Goal: Task Accomplishment & Management: Use online tool/utility

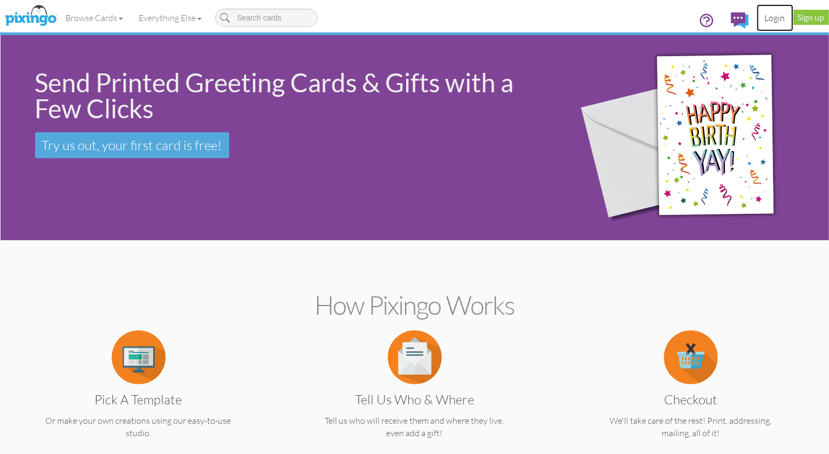
click at [774, 16] on link "Login" at bounding box center [775, 17] width 37 height 27
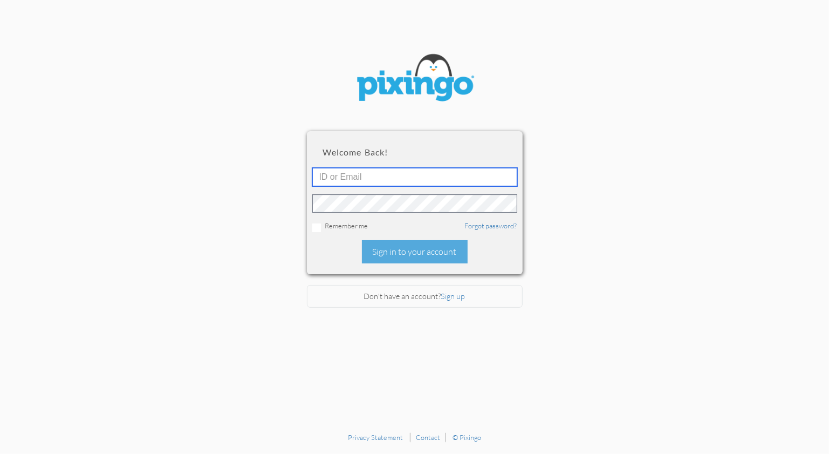
type input "1644"
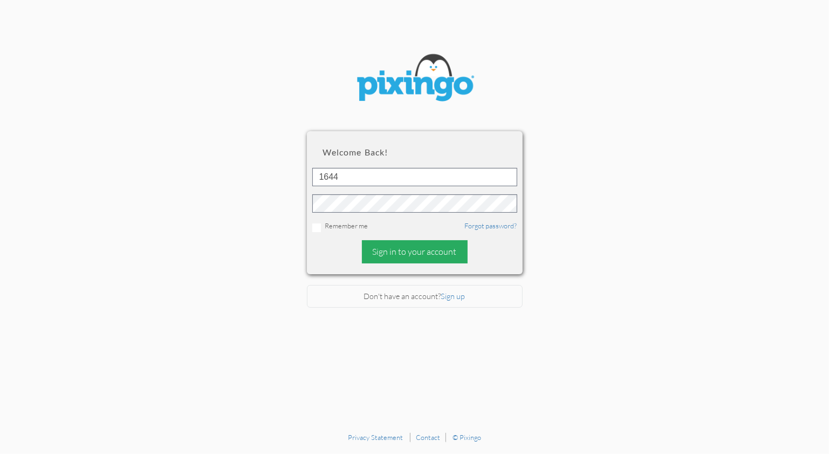
click at [402, 248] on div "Sign in to your account" at bounding box center [415, 251] width 106 height 23
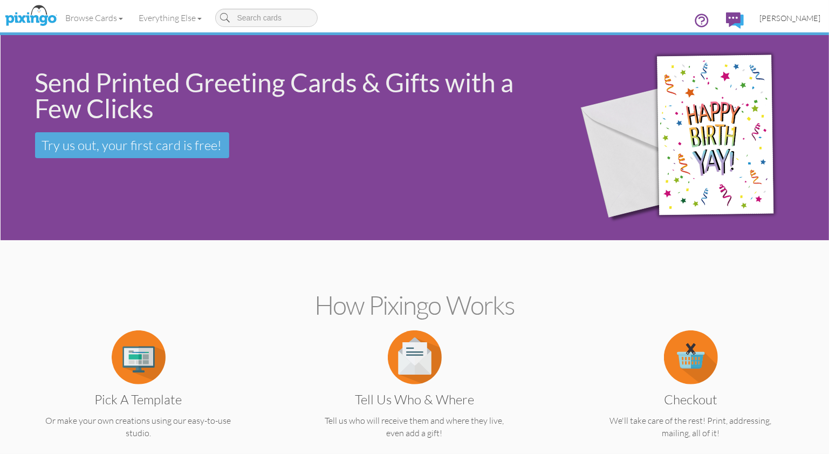
click at [798, 20] on span "[PERSON_NAME]" at bounding box center [790, 17] width 61 height 9
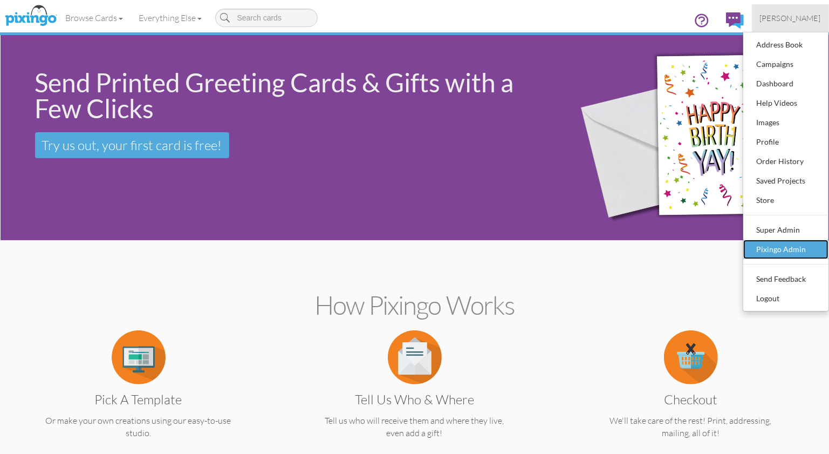
click at [767, 249] on div "Pixingo Admin" at bounding box center [786, 249] width 64 height 16
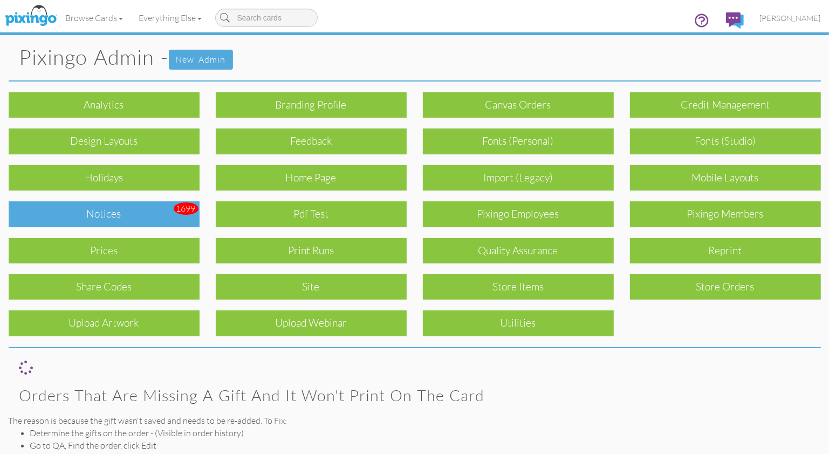
click at [100, 219] on div "Notices" at bounding box center [104, 213] width 191 height 25
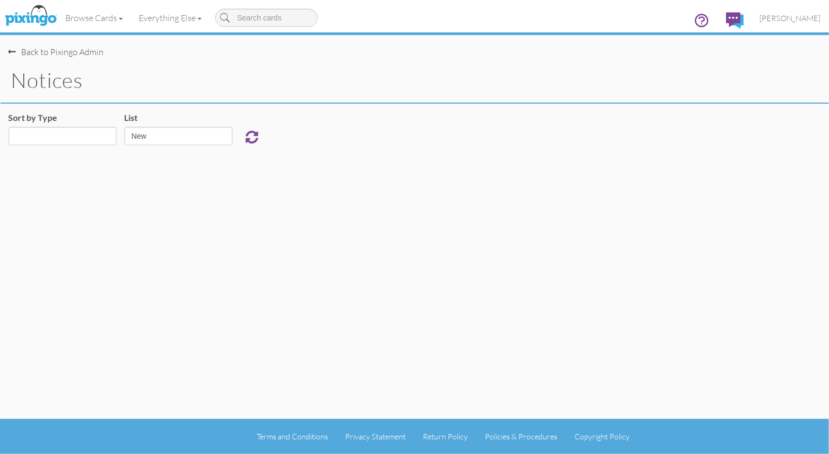
select select "object:923"
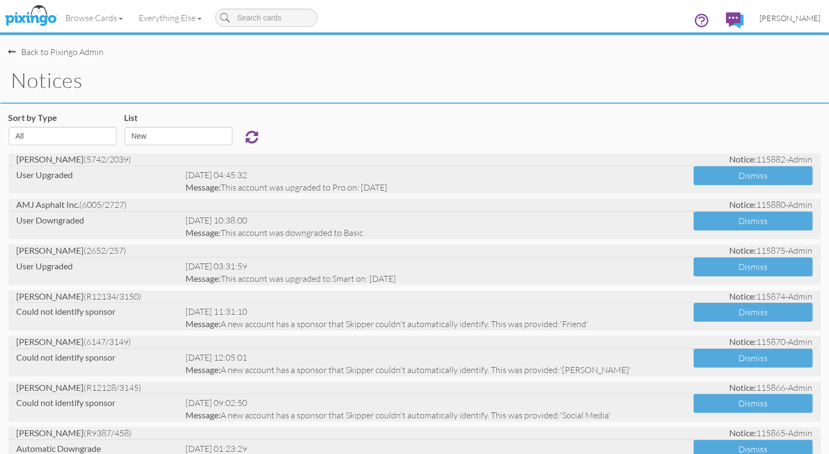
click at [777, 21] on span "[PERSON_NAME]" at bounding box center [790, 17] width 61 height 9
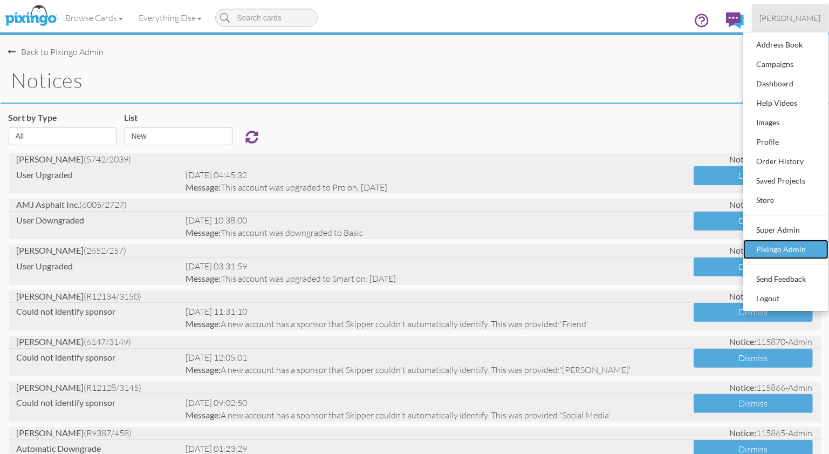
click at [761, 250] on div "Pixingo Admin" at bounding box center [786, 249] width 64 height 16
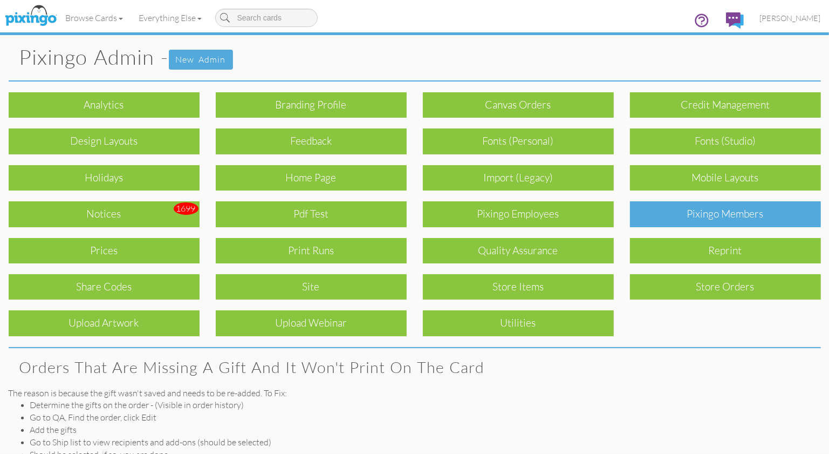
click at [699, 218] on div "Pixingo Members" at bounding box center [725, 213] width 191 height 25
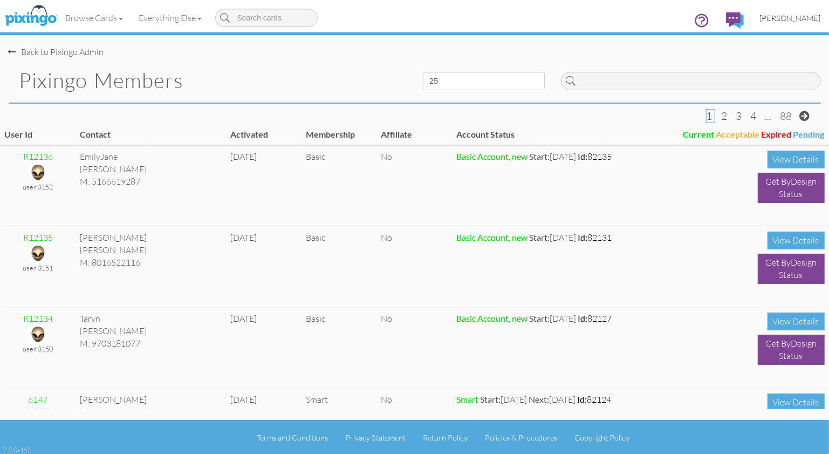
click at [792, 20] on span "[PERSON_NAME]" at bounding box center [790, 17] width 61 height 9
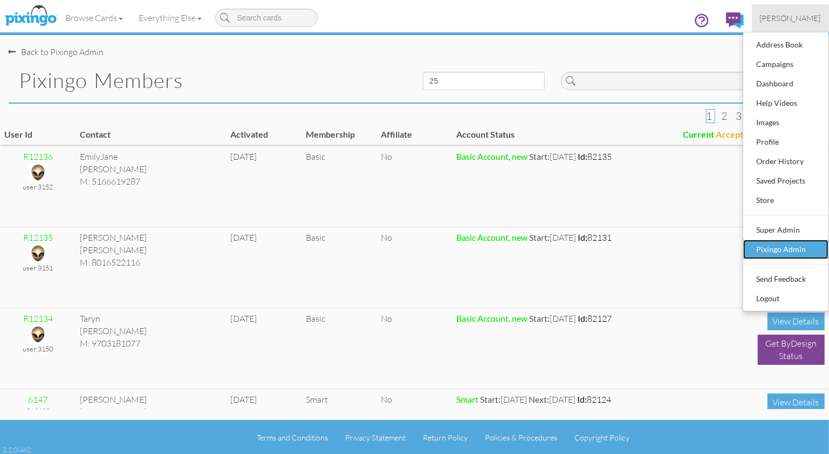
click at [778, 254] on div "Pixingo Admin" at bounding box center [786, 249] width 64 height 16
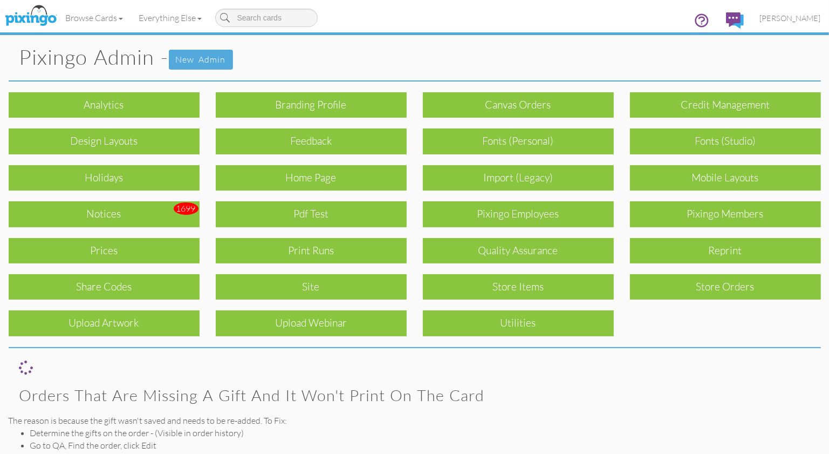
click at [345, 255] on div "Print Runs" at bounding box center [311, 250] width 191 height 25
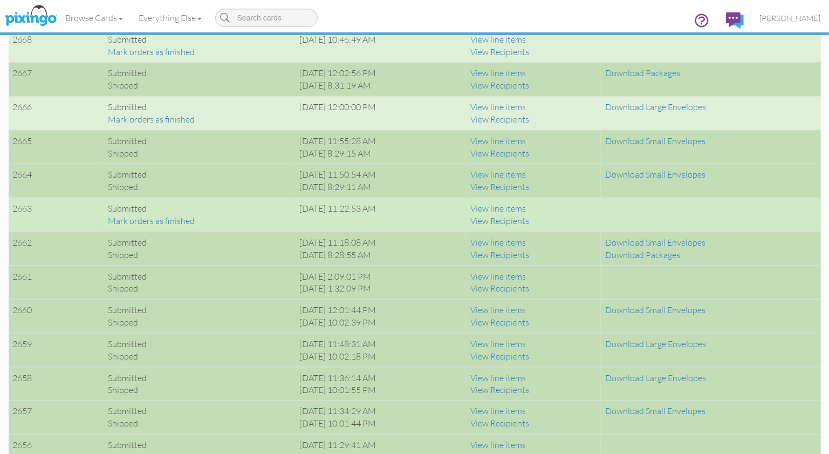
scroll to position [1123, 0]
click at [526, 203] on link "View line items" at bounding box center [498, 207] width 56 height 11
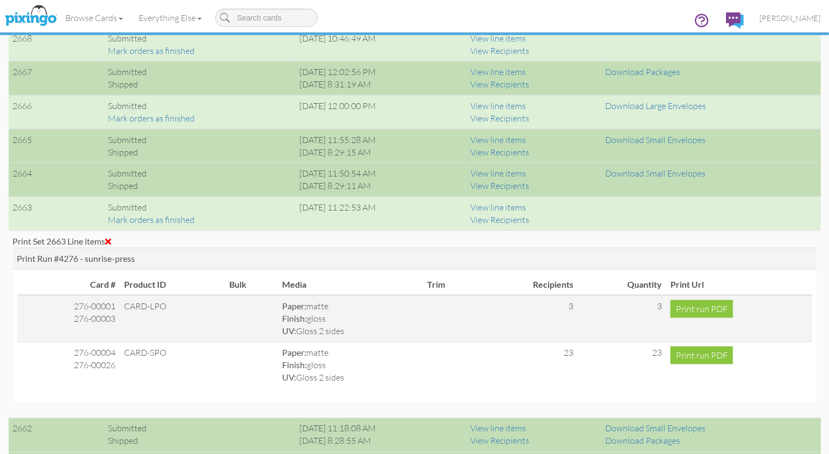
drag, startPoint x: 113, startPoint y: 240, endPoint x: 119, endPoint y: 233, distance: 9.2
click at [112, 238] on span at bounding box center [109, 241] width 6 height 9
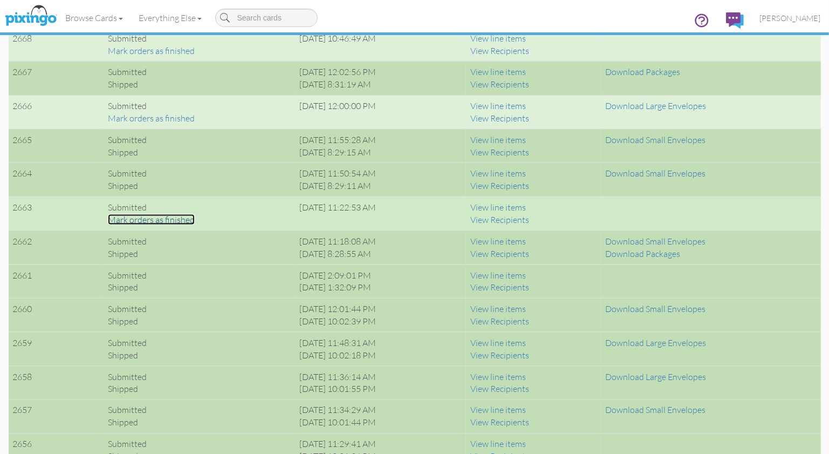
click at [147, 218] on link "Mark orders as finished" at bounding box center [151, 219] width 87 height 11
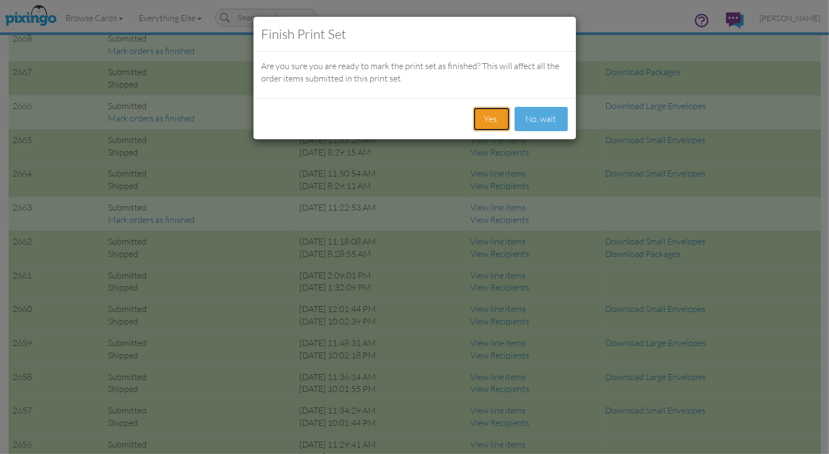
click at [487, 122] on button "Yes." at bounding box center [491, 119] width 37 height 24
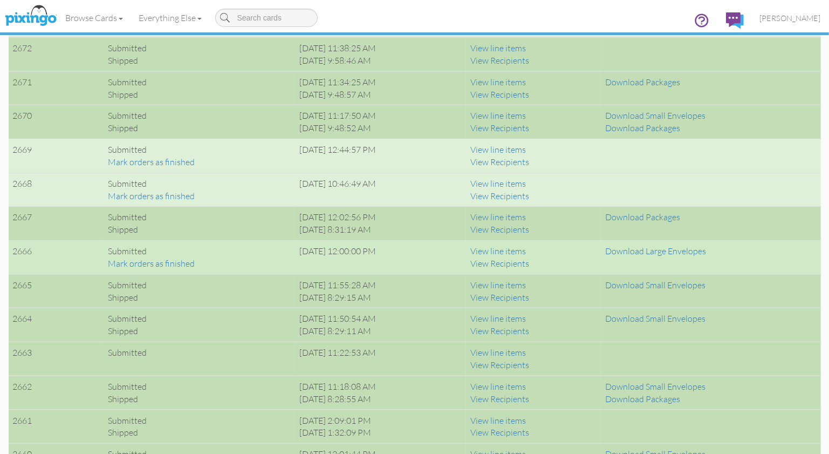
scroll to position [977, 0]
click at [526, 251] on link "View line items" at bounding box center [498, 251] width 56 height 11
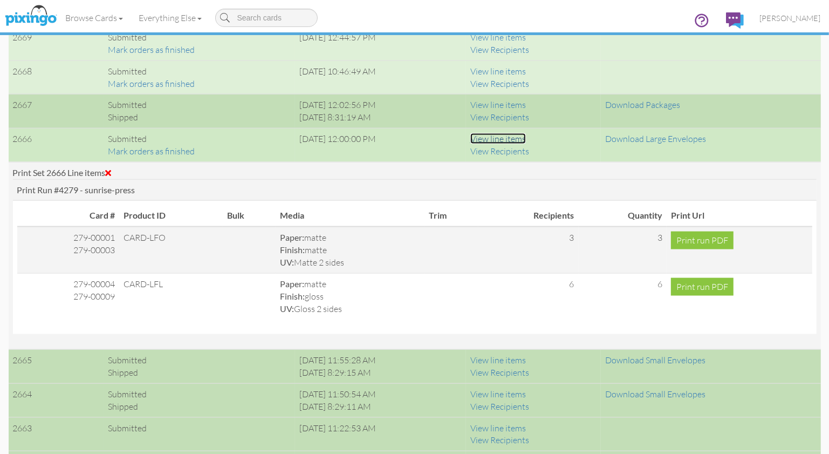
scroll to position [1073, 0]
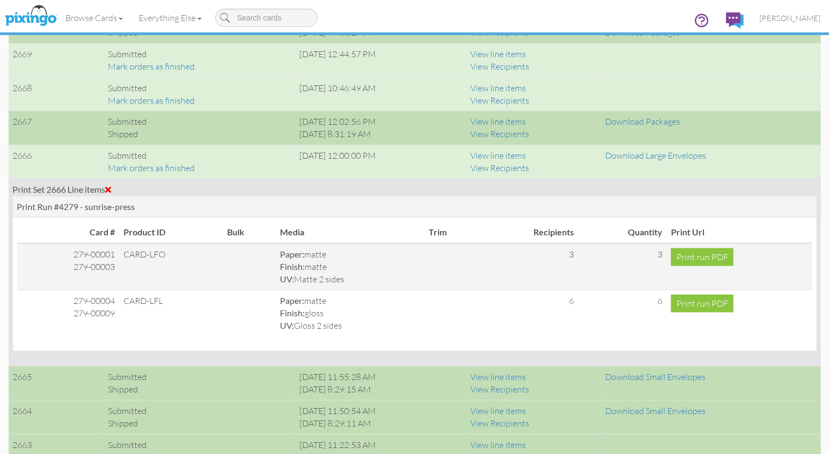
click at [110, 186] on span at bounding box center [109, 189] width 6 height 9
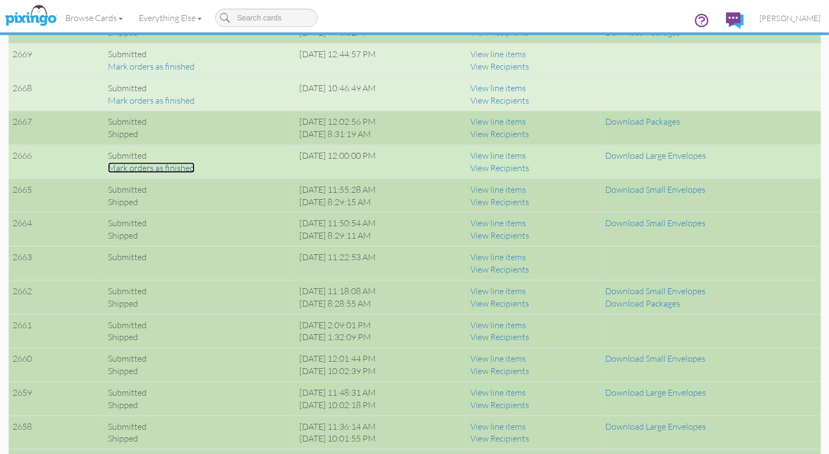
click at [160, 167] on link "Mark orders as finished" at bounding box center [151, 167] width 87 height 11
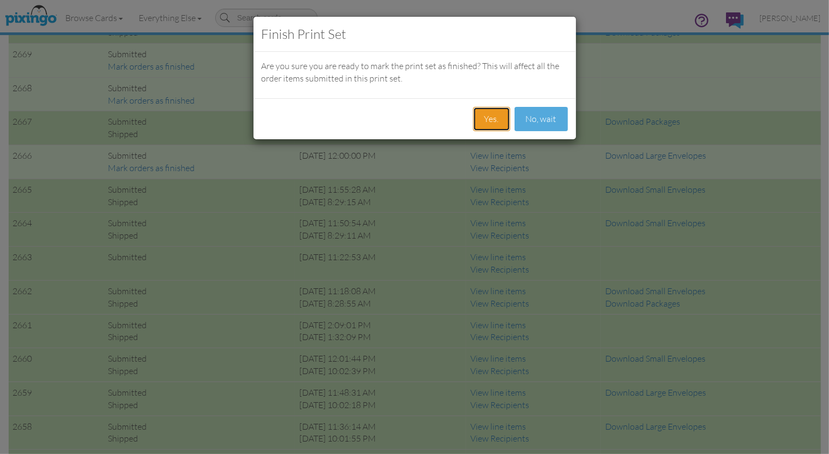
click at [490, 120] on button "Yes." at bounding box center [491, 119] width 37 height 24
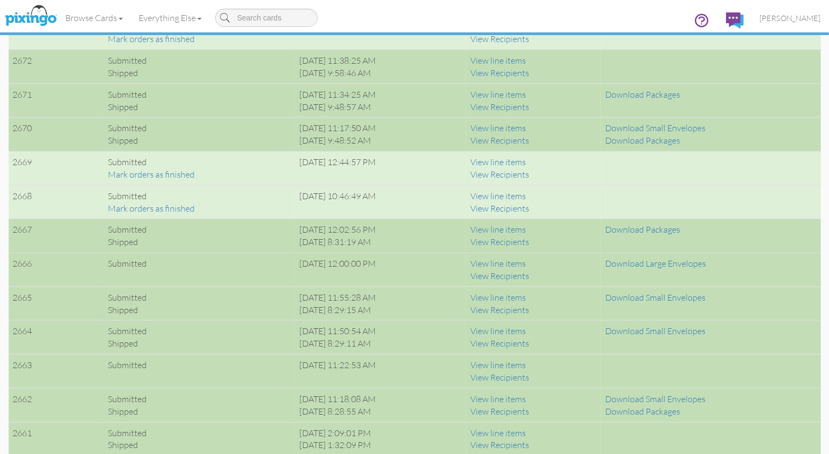
scroll to position [961, 0]
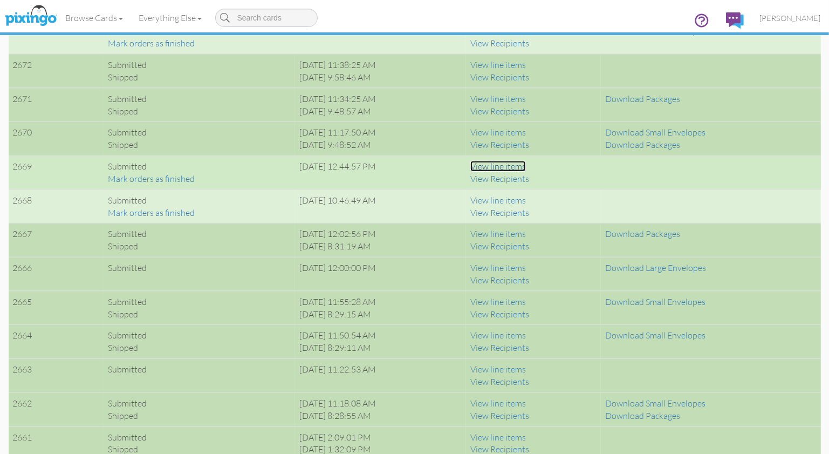
click at [520, 163] on link "View line items" at bounding box center [498, 166] width 56 height 11
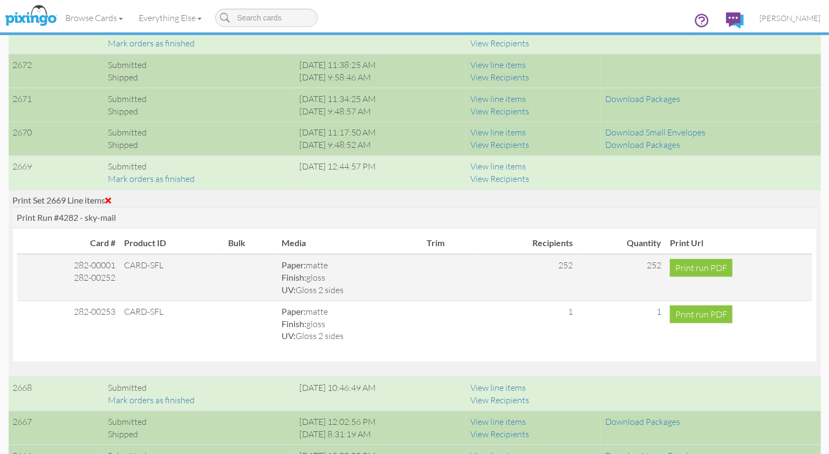
click at [112, 199] on span at bounding box center [109, 200] width 6 height 9
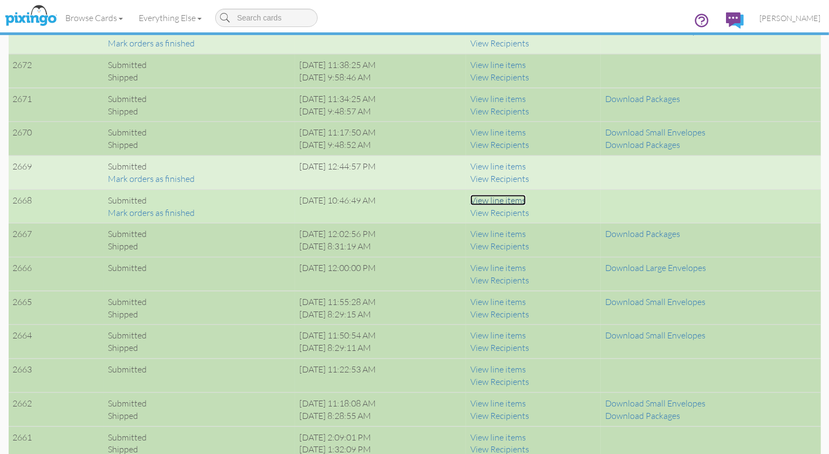
click at [523, 199] on link "View line items" at bounding box center [498, 200] width 56 height 11
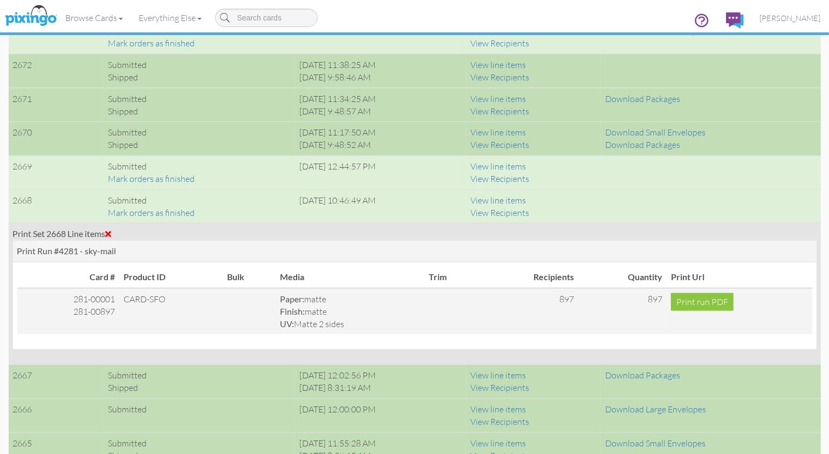
click at [112, 231] on span at bounding box center [109, 233] width 6 height 9
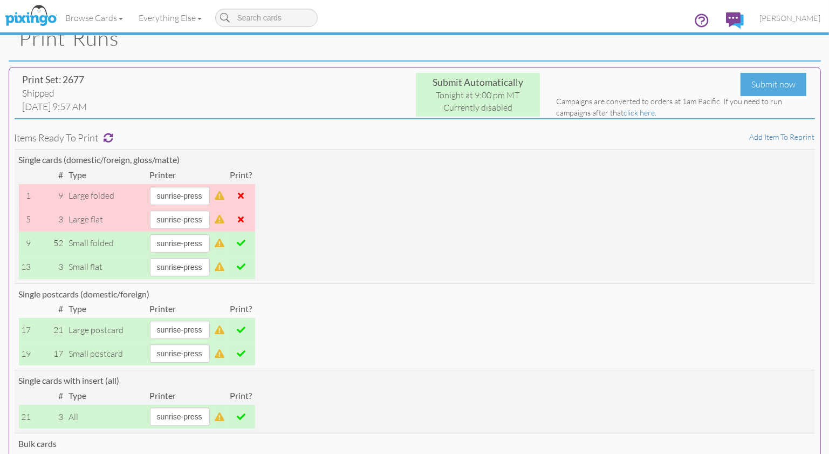
scroll to position [0, 0]
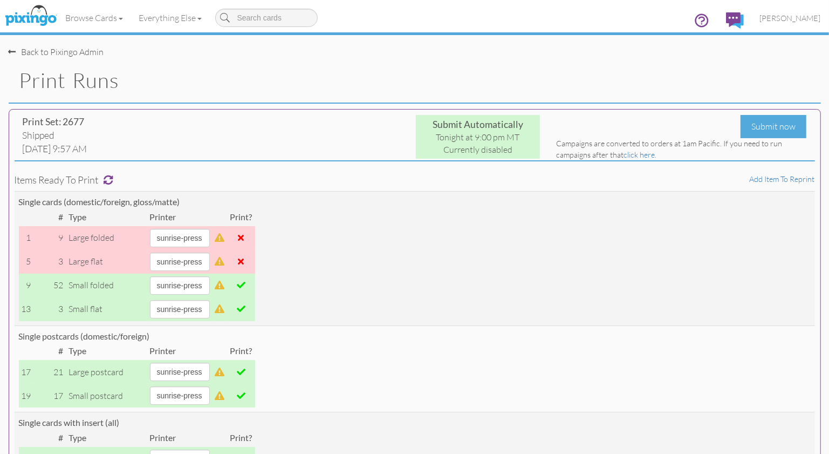
drag, startPoint x: 288, startPoint y: 84, endPoint x: 295, endPoint y: 87, distance: 8.0
click at [288, 84] on h1 "Print Runs" at bounding box center [420, 80] width 802 height 23
click at [252, 45] on div "Back to Pixingo Admin" at bounding box center [419, 46] width 821 height 23
